Goal: Task Accomplishment & Management: Manage account settings

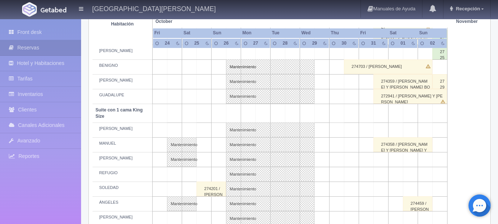
scroll to position [378, 0]
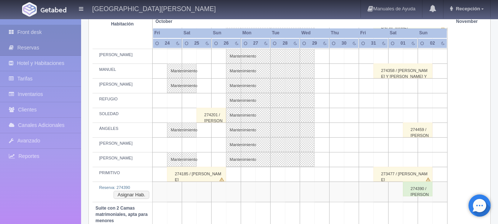
click at [43, 27] on link "Front desk" at bounding box center [40, 32] width 81 height 15
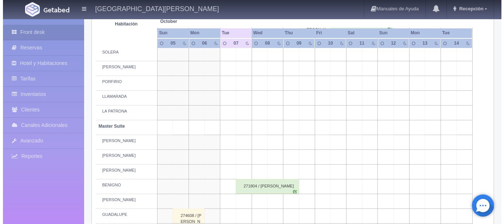
scroll to position [148, 0]
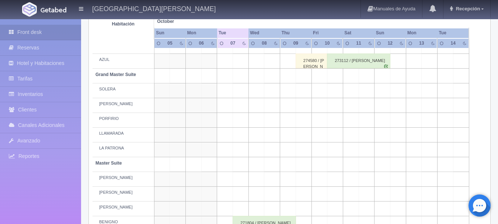
click at [246, 93] on td at bounding box center [241, 90] width 16 height 15
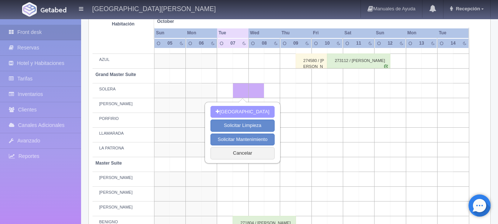
click at [241, 109] on button "[GEOGRAPHIC_DATA]" at bounding box center [243, 112] width 64 height 12
type input "07-10-2025"
type input "08-10-2025"
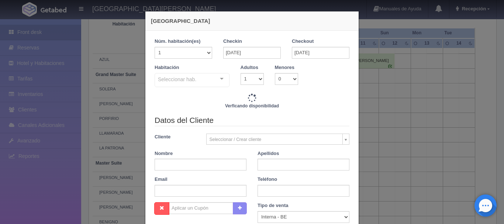
checkbox input "false"
type input "5620.00"
checkbox input "false"
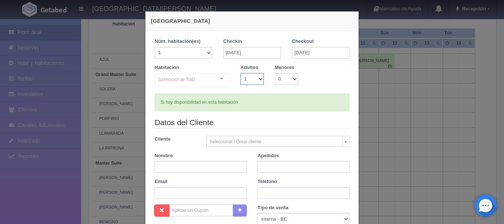
click at [252, 80] on select "1 2 3 4 5 6 7 8 9 10" at bounding box center [251, 79] width 23 height 12
select select "2"
click at [240, 73] on select "1 2 3 4 5 6 7 8 9 10" at bounding box center [251, 79] width 23 height 12
checkbox input "false"
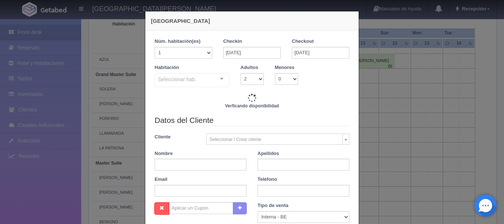
click at [221, 81] on div "Seleccionar hab. Suite con 2 camas matrimoniales-No apta para menores Suite con…" at bounding box center [192, 80] width 75 height 15
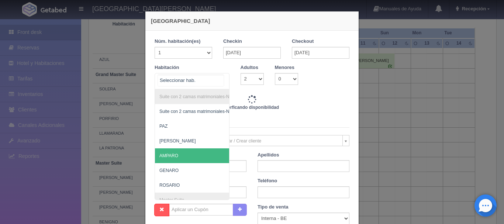
type input "5620.00"
checkbox input "false"
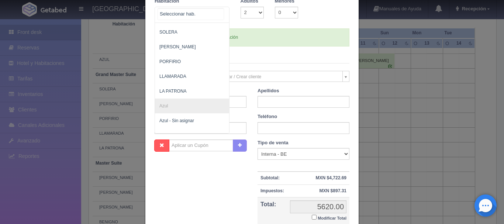
scroll to position [221, 0]
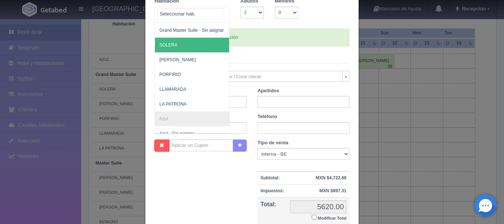
click at [185, 49] on span "SOLERA" at bounding box center [228, 45] width 146 height 15
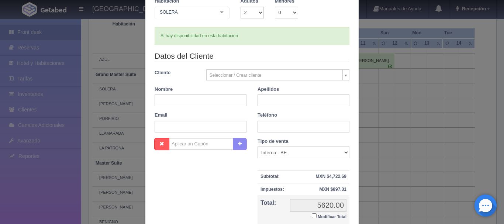
checkbox input "false"
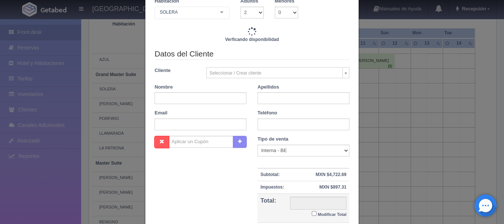
type input "5620.00"
checkbox input "false"
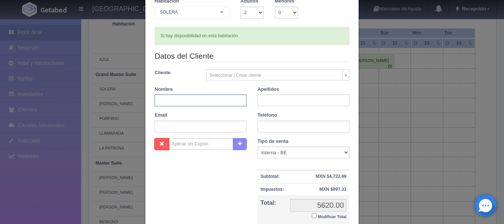
click at [179, 106] on input "text" at bounding box center [201, 100] width 92 height 12
type input "MARIA GUADALUPE"
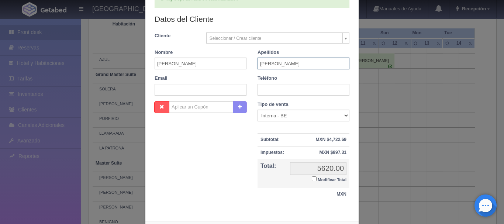
scroll to position [139, 0]
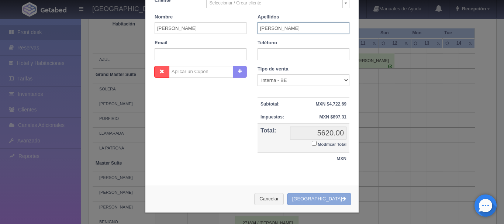
type input "IÑIGUEZ"
click at [311, 200] on button "[GEOGRAPHIC_DATA]" at bounding box center [319, 199] width 64 height 12
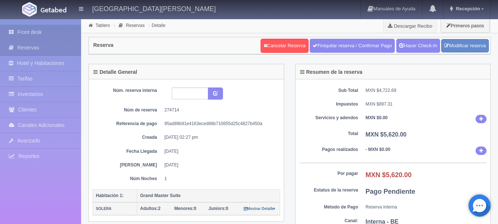
click at [65, 28] on link "Front desk" at bounding box center [40, 32] width 81 height 15
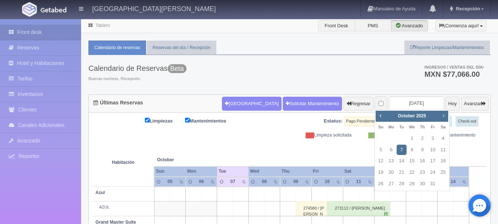
click at [442, 119] on link "Next" at bounding box center [444, 115] width 8 height 8
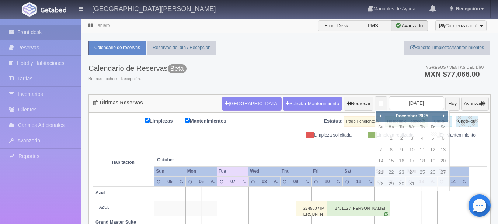
click at [374, 119] on label "Pago Pendiente" at bounding box center [362, 121] width 37 height 10
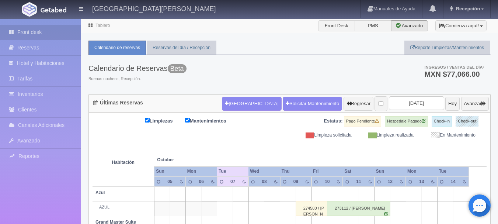
click at [379, 118] on div "Estatus: Pago Pendiente Hospedaje Pagado Check-in Check-out" at bounding box center [388, 124] width 197 height 16
click at [389, 103] on input "2025-10-07" at bounding box center [416, 103] width 55 height 14
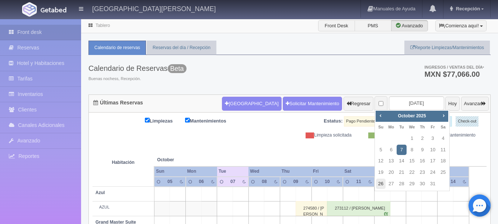
click at [385, 181] on link "26" at bounding box center [381, 183] width 10 height 11
type input "[DATE]"
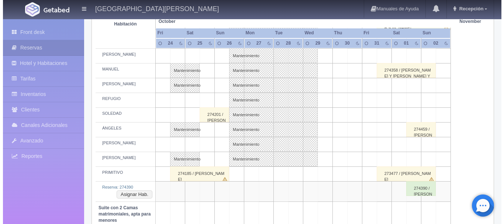
scroll to position [378, 0]
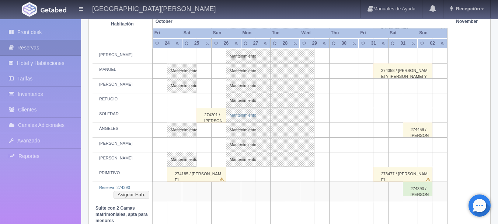
click at [235, 119] on link "Mantenimiento" at bounding box center [270, 115] width 89 height 15
select select "Mantenimiento"
select select "1921_SOLEDAD"
type input "[DATE]"
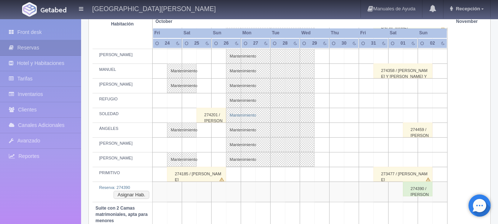
type textarea "BLOQUEO BARTENDERS MB"
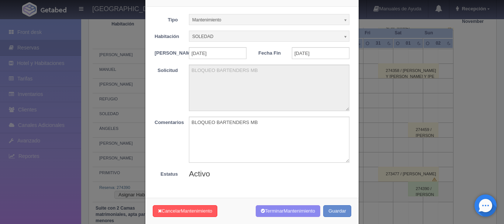
scroll to position [37, 0]
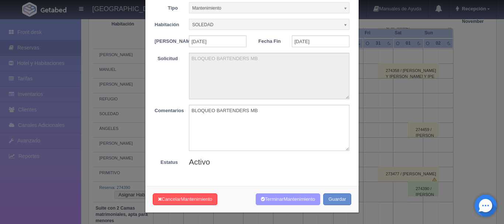
click at [268, 201] on button "Terminar Mantenimiento" at bounding box center [288, 199] width 65 height 12
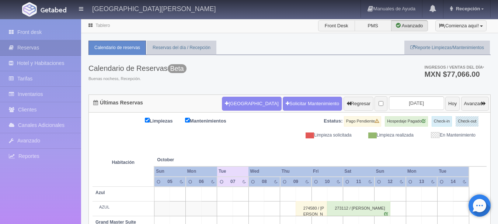
scroll to position [55, 0]
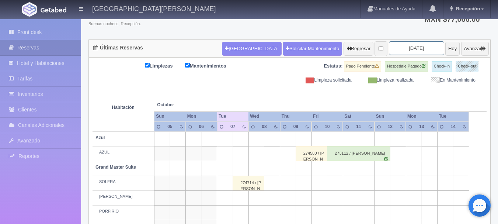
click at [398, 44] on input "[DATE]" at bounding box center [416, 48] width 55 height 14
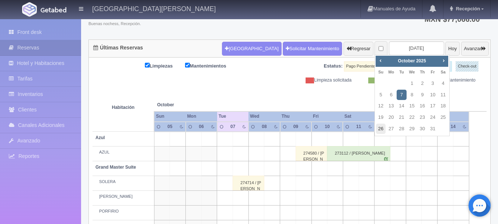
click at [383, 129] on link "26" at bounding box center [381, 129] width 10 height 11
type input "[DATE]"
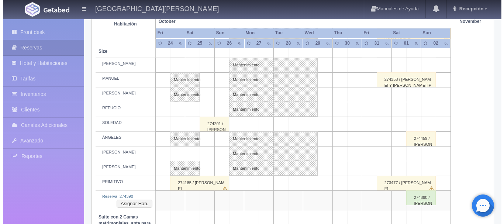
scroll to position [406, 0]
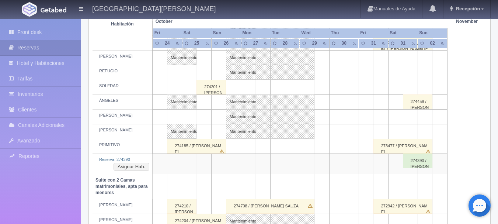
click at [250, 91] on td at bounding box center [248, 87] width 15 height 15
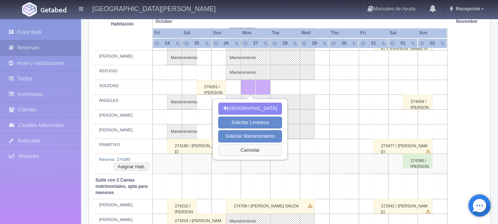
click at [260, 156] on button "Cancelar" at bounding box center [250, 150] width 64 height 12
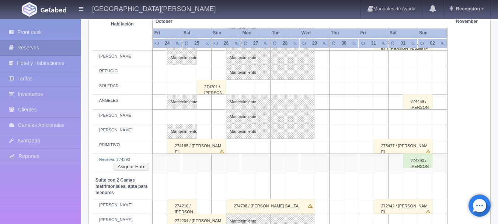
click at [230, 81] on td at bounding box center [233, 87] width 15 height 15
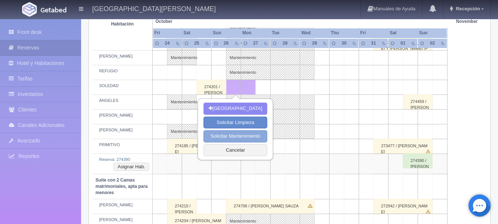
click at [256, 139] on button "Solicitar Mantenimiento" at bounding box center [236, 136] width 64 height 12
select select "Mantenimiento"
type input "26-10-2025"
type input "27-10-2025"
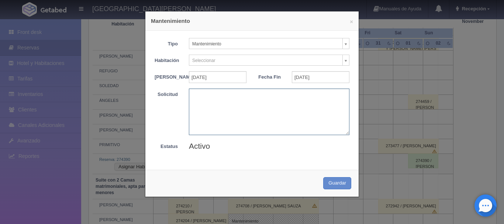
click at [258, 123] on textarea at bounding box center [269, 112] width 160 height 46
type textarea "BLOQUEO BAR"
click at [333, 189] on button "Guardar" at bounding box center [337, 183] width 28 height 12
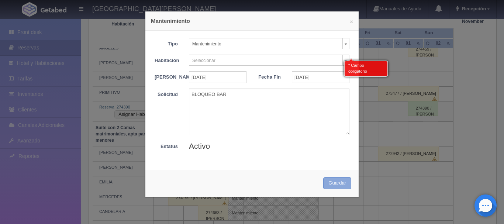
scroll to position [460, 0]
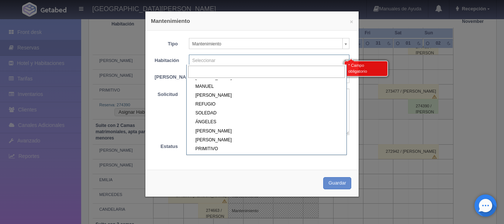
scroll to position [184, 0]
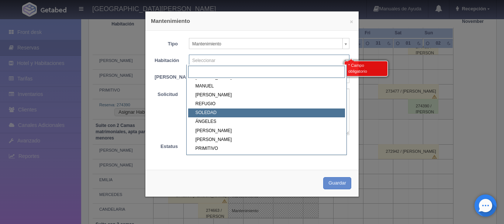
drag, startPoint x: 210, startPoint y: 111, endPoint x: 222, endPoint y: 124, distance: 17.2
select select "1921_SOLEDAD"
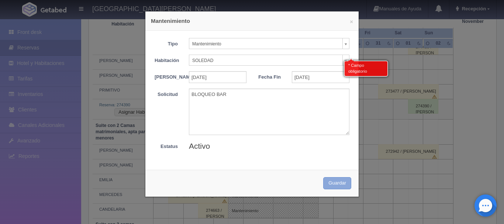
click at [323, 188] on button "Guardar" at bounding box center [337, 183] width 28 height 12
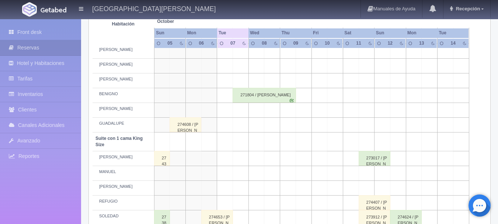
scroll to position [276, 0]
